Goal: Task Accomplishment & Management: Complete application form

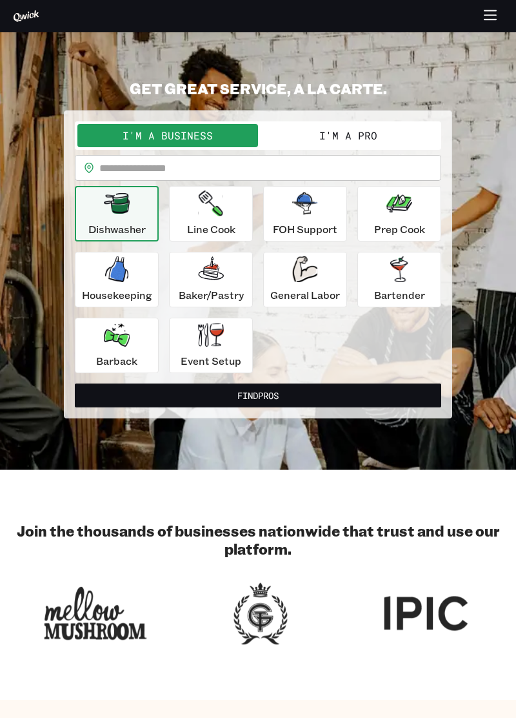
scroll to position [1, 0]
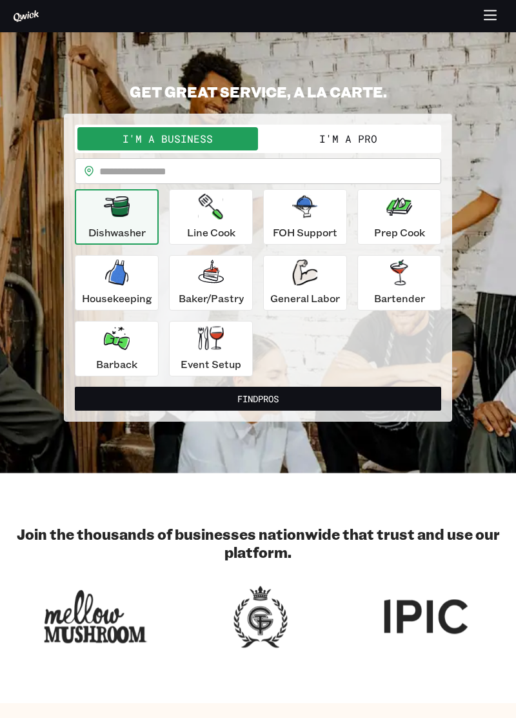
click at [491, 18] on icon "button" at bounding box center [491, 16] width 15 height 15
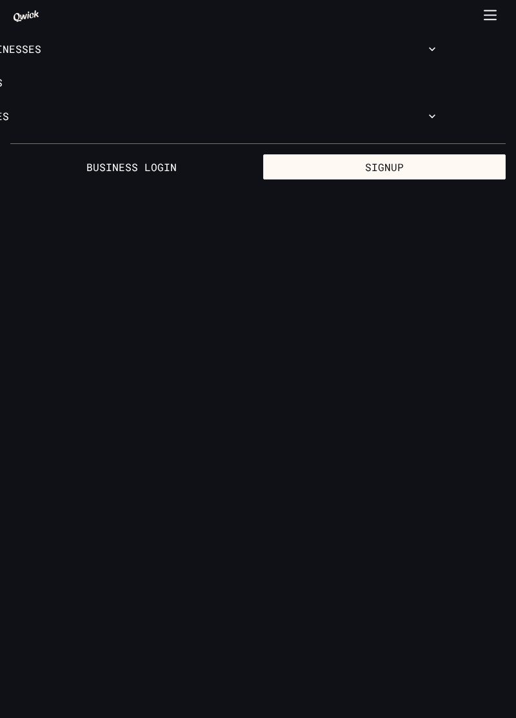
scroll to position [0, 0]
click at [167, 163] on link "Business Login" at bounding box center [131, 167] width 243 height 26
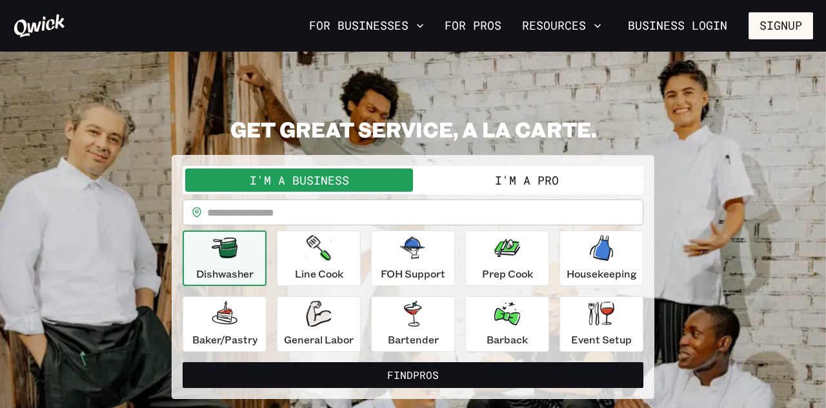
click at [567, 185] on button "I'm a Pro" at bounding box center [527, 180] width 228 height 23
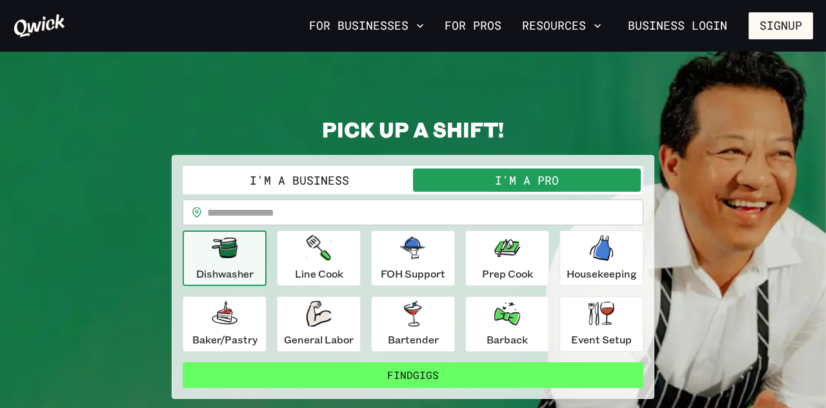
click at [589, 368] on button "Find Gigs" at bounding box center [413, 375] width 461 height 26
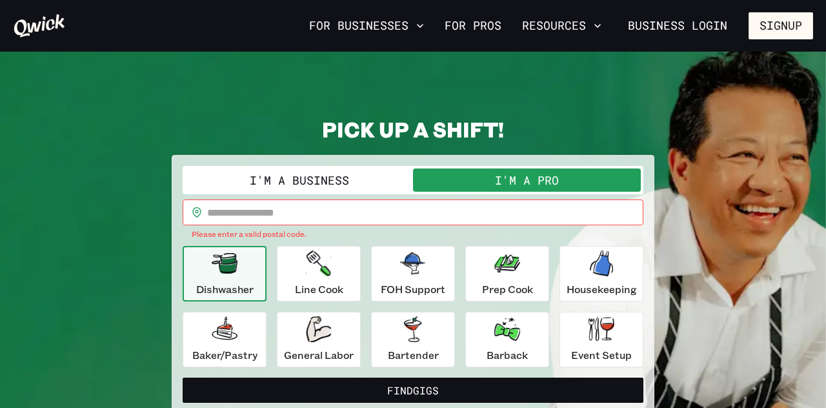
click at [516, 210] on input "text" at bounding box center [425, 212] width 436 height 26
click at [183, 378] on button "Find Gigs" at bounding box center [413, 391] width 461 height 26
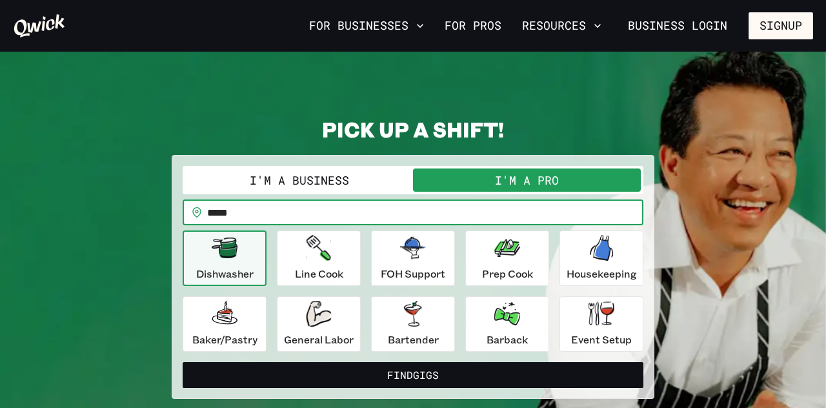
type input "*****"
click at [183, 362] on button "Find Gigs" at bounding box center [413, 375] width 461 height 26
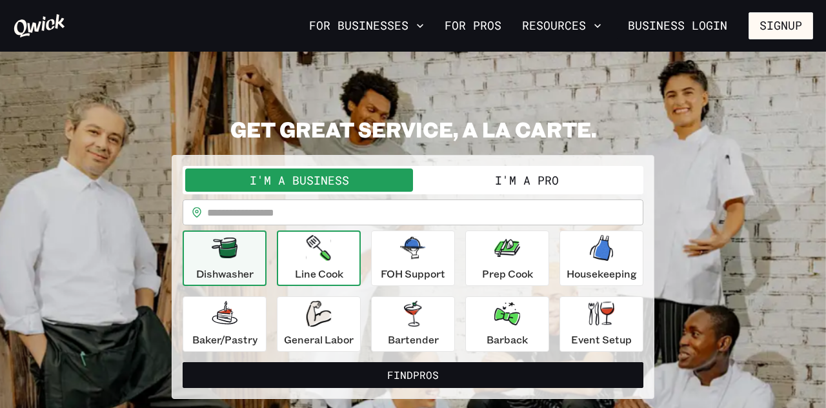
click at [334, 277] on p "Line Cook" at bounding box center [319, 273] width 48 height 15
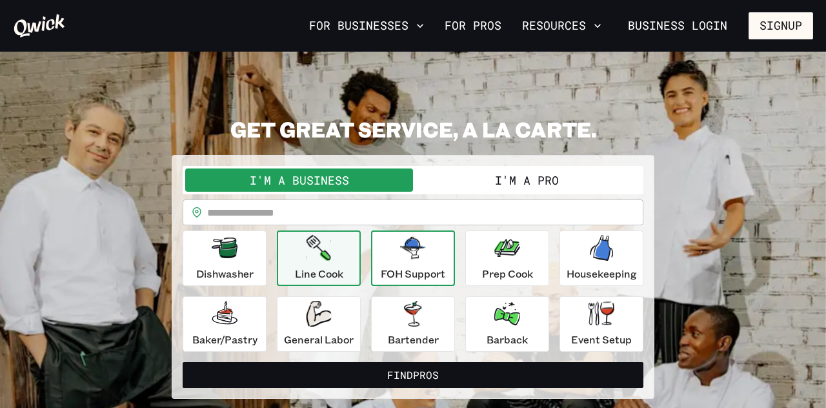
click at [395, 271] on p "FOH Support" at bounding box center [413, 273] width 65 height 15
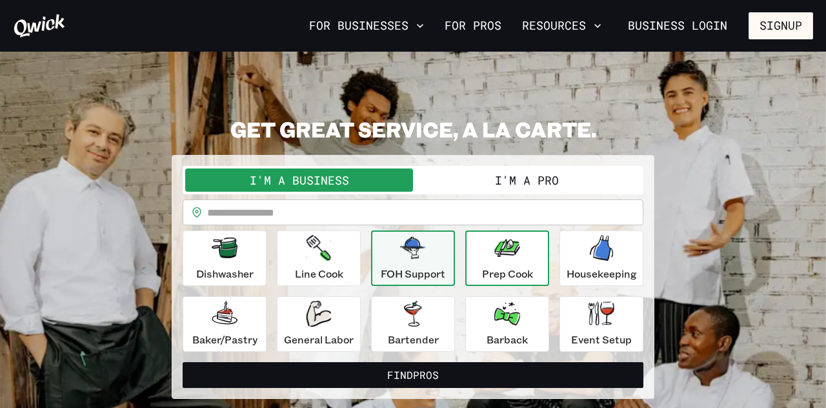
click at [474, 251] on button "Prep Cook" at bounding box center [507, 258] width 84 height 56
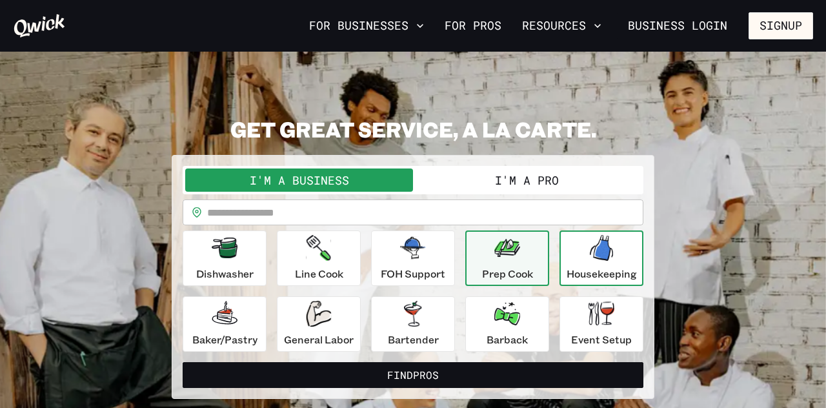
click at [597, 248] on icon "button" at bounding box center [601, 248] width 23 height 26
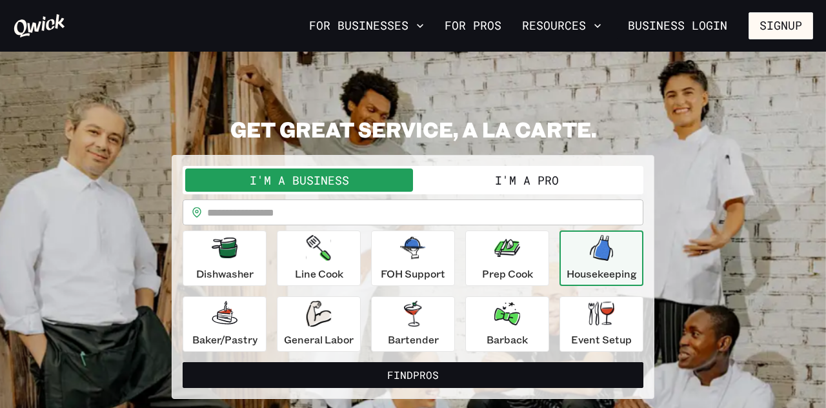
click at [643, 246] on button "Housekeeping" at bounding box center [602, 258] width 84 height 56
click at [582, 187] on button "I'm a Pro" at bounding box center [527, 180] width 228 height 23
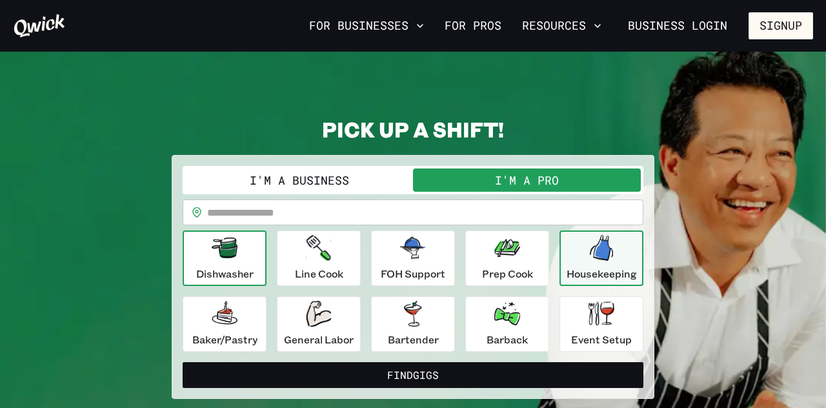
click at [229, 274] on p "Dishwasher" at bounding box center [224, 273] width 57 height 15
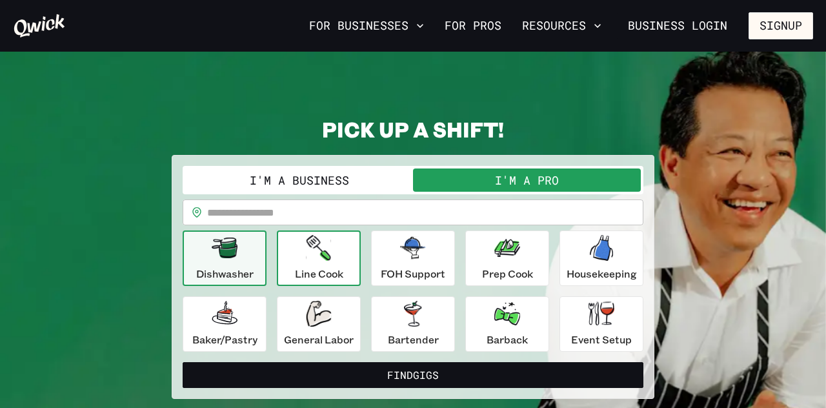
click at [325, 263] on div "Line Cook" at bounding box center [319, 258] width 48 height 46
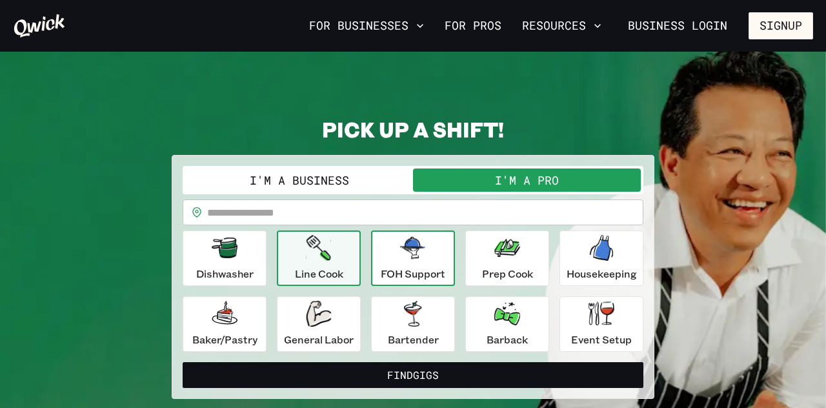
click at [402, 260] on icon "button" at bounding box center [413, 248] width 26 height 26
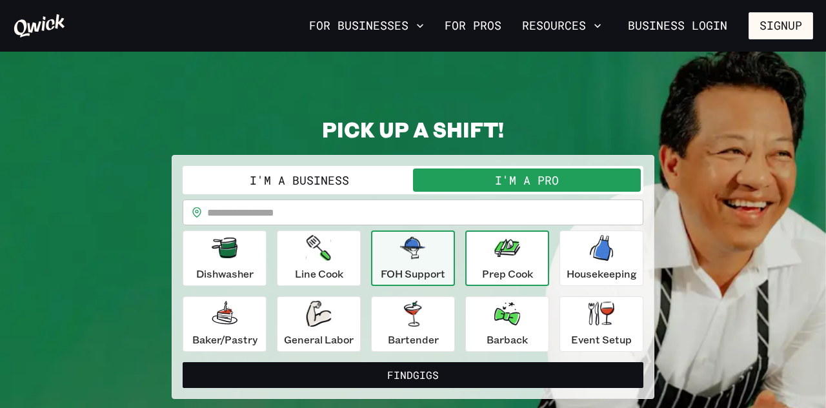
click at [502, 253] on icon "button" at bounding box center [508, 248] width 26 height 18
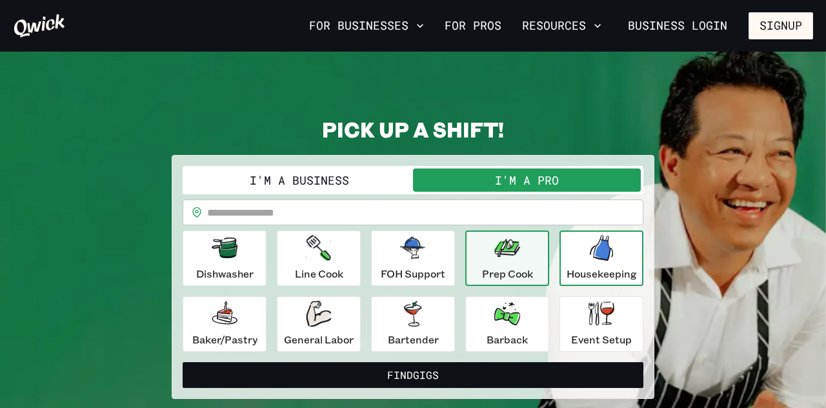
click at [611, 250] on icon "button" at bounding box center [601, 248] width 23 height 26
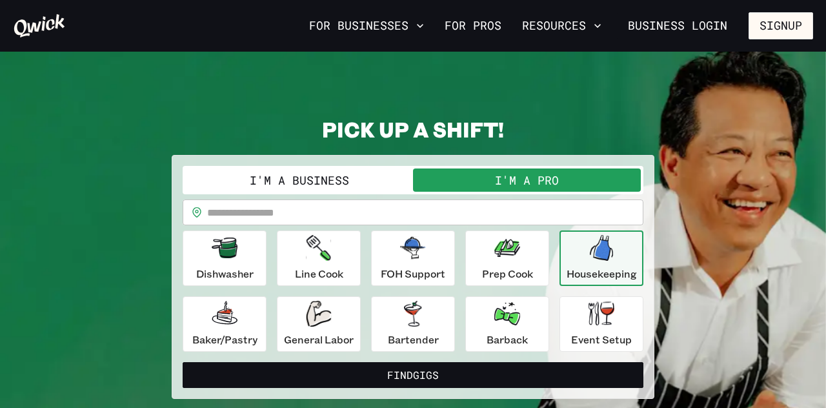
click at [622, 265] on div "Housekeeping" at bounding box center [602, 258] width 70 height 46
click at [593, 270] on p "Housekeeping" at bounding box center [602, 273] width 70 height 15
click at [608, 328] on div "Event Setup" at bounding box center [601, 324] width 61 height 46
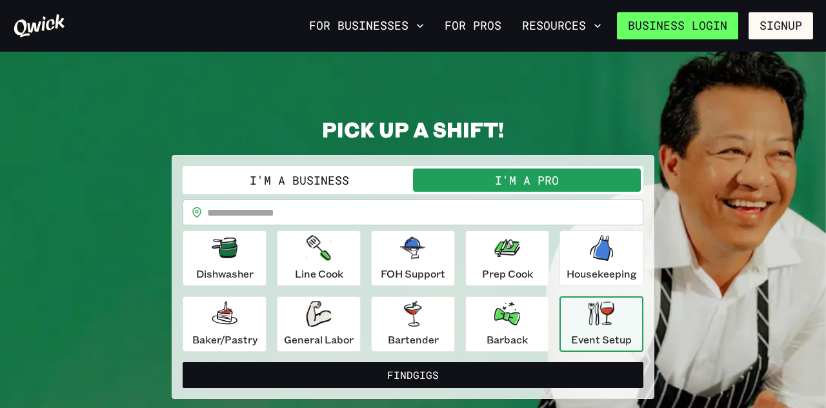
click at [706, 25] on link "Business Login" at bounding box center [677, 25] width 121 height 27
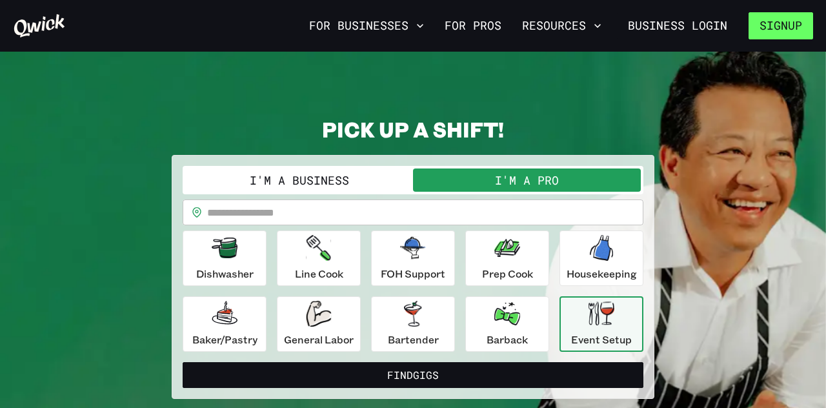
click at [793, 28] on button "Signup" at bounding box center [781, 25] width 65 height 27
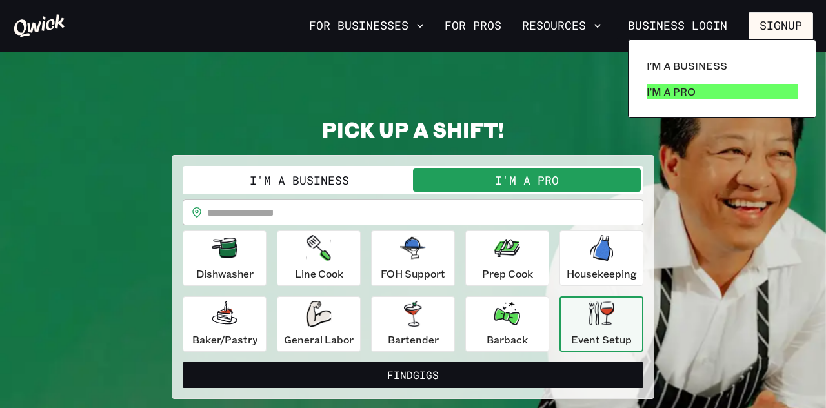
click at [736, 95] on link "I'm a Pro" at bounding box center [722, 92] width 161 height 26
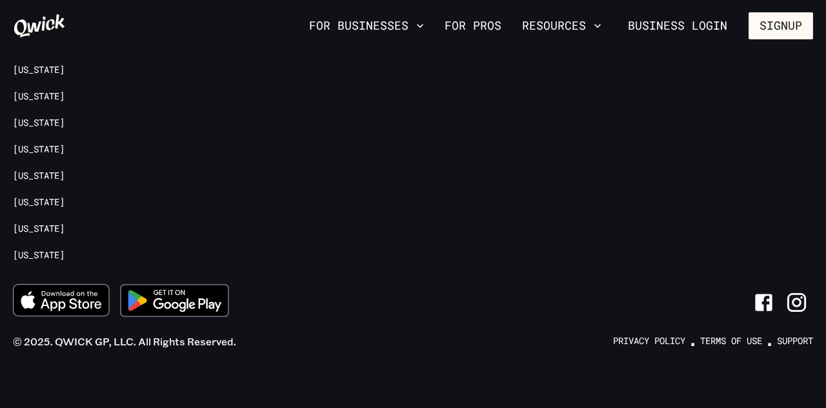
scroll to position [2992, 0]
